Goal: Check status: Check status

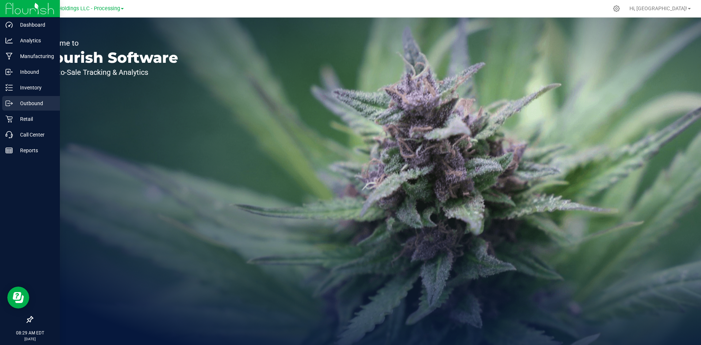
click at [19, 99] on div "Outbound" at bounding box center [31, 103] width 58 height 15
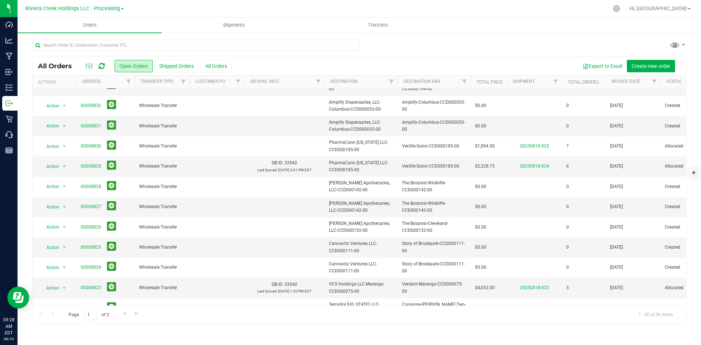
scroll to position [192, 0]
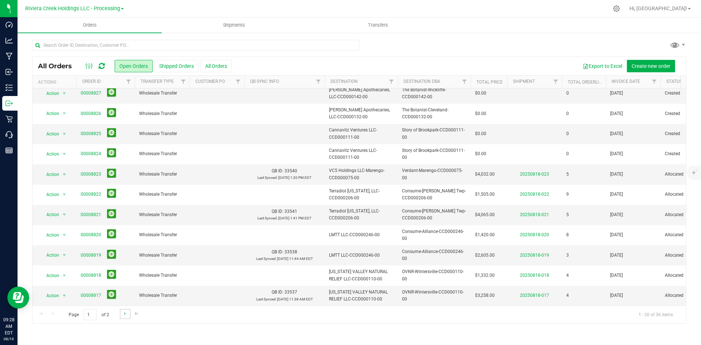
click at [123, 317] on link "Go to the next page" at bounding box center [125, 314] width 11 height 10
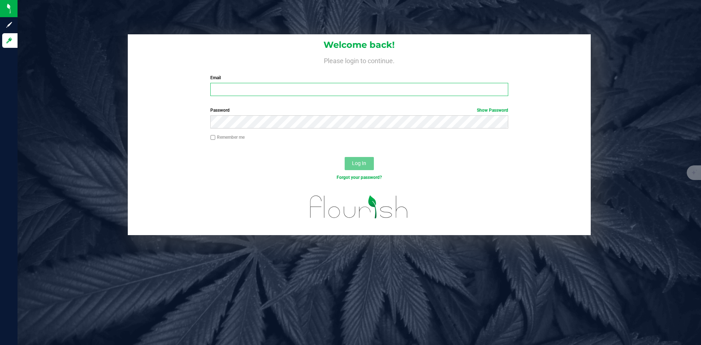
click at [239, 88] on input "Email" at bounding box center [358, 89] width 297 height 13
type input "[EMAIL_ADDRESS][DOMAIN_NAME]"
click at [213, 138] on input "Remember me" at bounding box center [212, 137] width 5 height 5
checkbox input "true"
click at [354, 164] on span "Log In" at bounding box center [359, 163] width 14 height 6
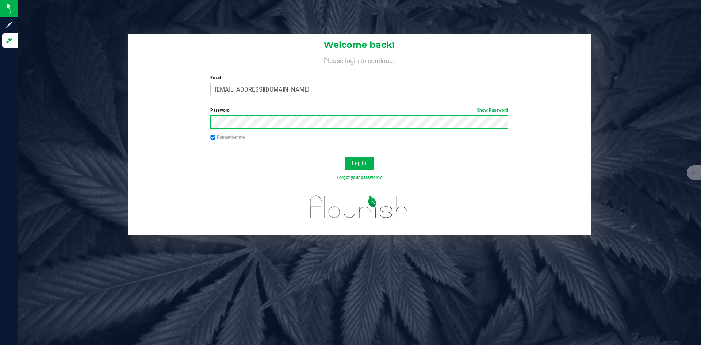
click at [344, 157] on button "Log In" at bounding box center [358, 163] width 29 height 13
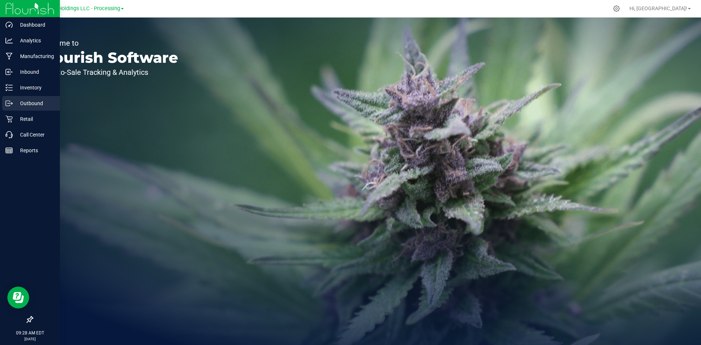
click at [34, 100] on p "Outbound" at bounding box center [35, 103] width 44 height 9
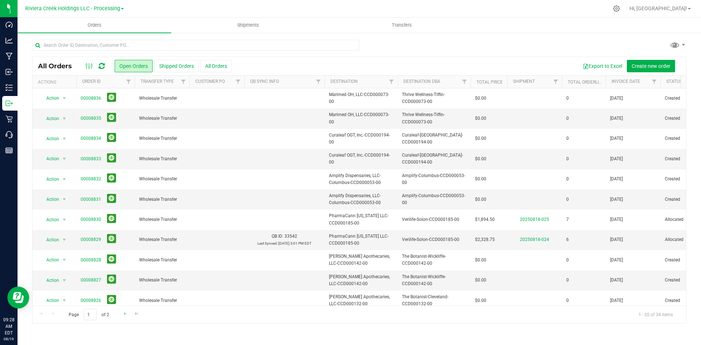
scroll to position [192, 0]
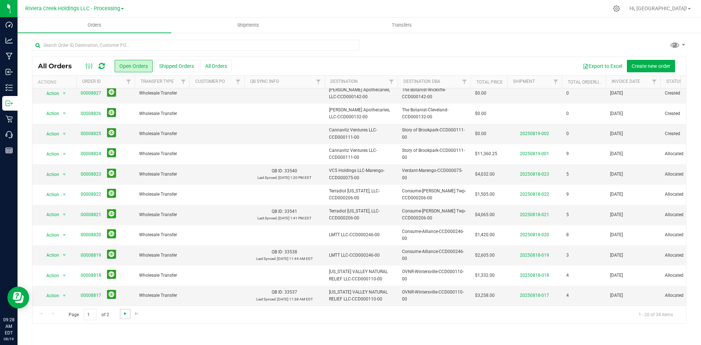
click at [124, 314] on span "Go to the next page" at bounding box center [125, 314] width 6 height 6
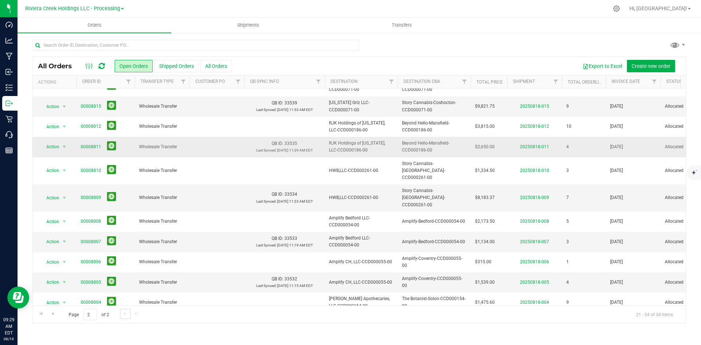
scroll to position [0, 0]
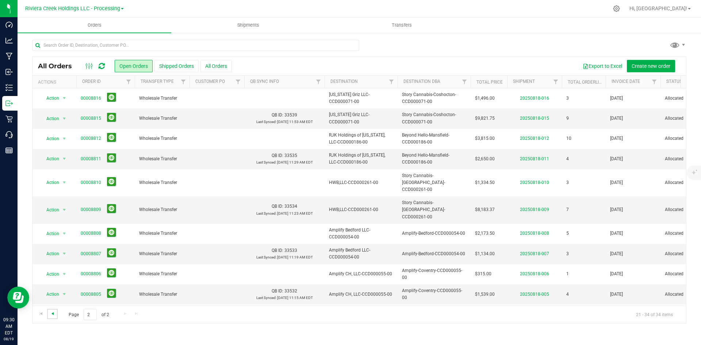
click at [52, 312] on span "Go to the previous page" at bounding box center [53, 314] width 6 height 6
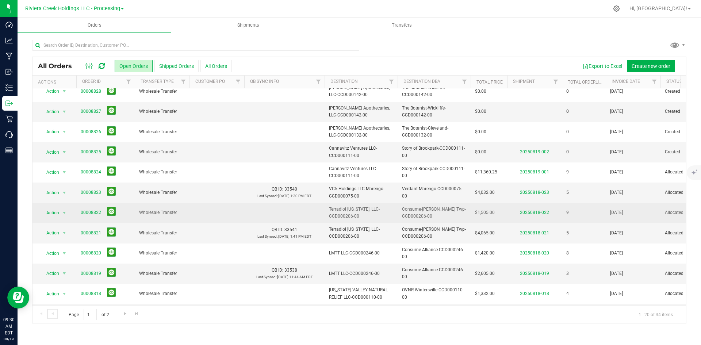
scroll to position [156, 0]
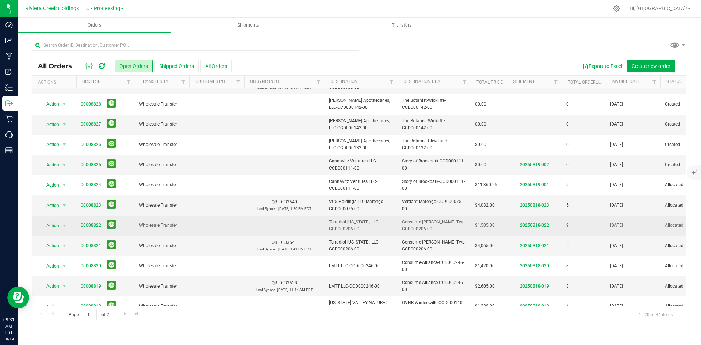
click at [93, 225] on link "00008822" at bounding box center [91, 225] width 20 height 7
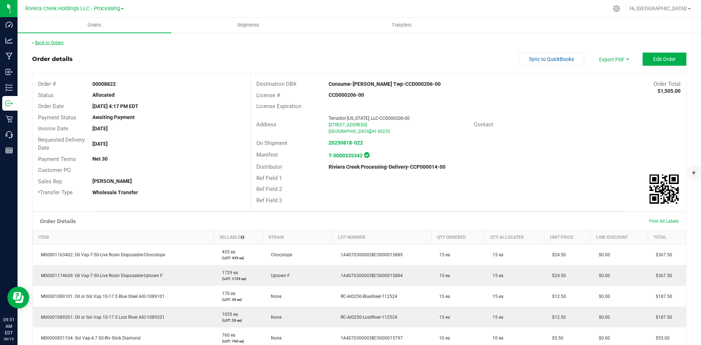
click at [51, 40] on link "Back to Orders" at bounding box center [47, 42] width 31 height 5
